Goal: Use online tool/utility: Utilize a website feature to perform a specific function

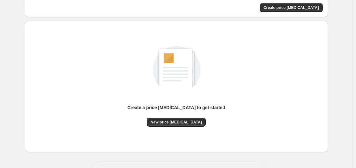
scroll to position [70, 0]
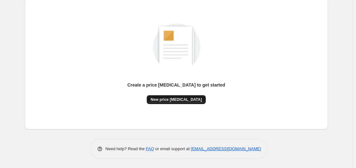
click at [172, 103] on button "New price [MEDICAL_DATA]" at bounding box center [176, 99] width 59 height 9
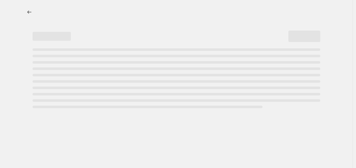
select select "percentage"
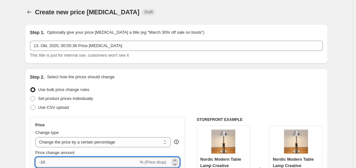
click at [73, 160] on input "-10" at bounding box center [86, 162] width 103 height 10
type input "-1"
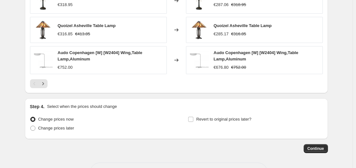
scroll to position [488, 0]
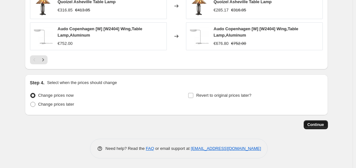
type input "-35"
click at [323, 125] on span "Continue" at bounding box center [315, 124] width 17 height 5
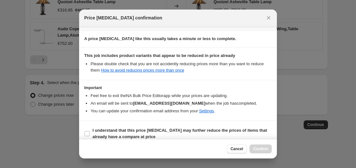
scroll to position [100, 0]
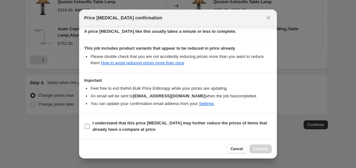
click at [166, 119] on label "I understand that this price [MEDICAL_DATA] may further reduce the prices of it…" at bounding box center [177, 126] width 187 height 15
click at [90, 124] on input "I understand that this price [MEDICAL_DATA] may further reduce the prices of it…" at bounding box center [86, 126] width 5 height 5
checkbox input "true"
click at [266, 149] on span "Confirm" at bounding box center [260, 149] width 15 height 5
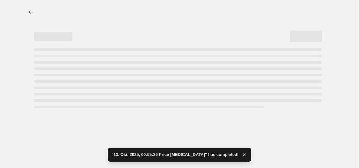
select select "percentage"
